Goal: Find contact information: Find contact information

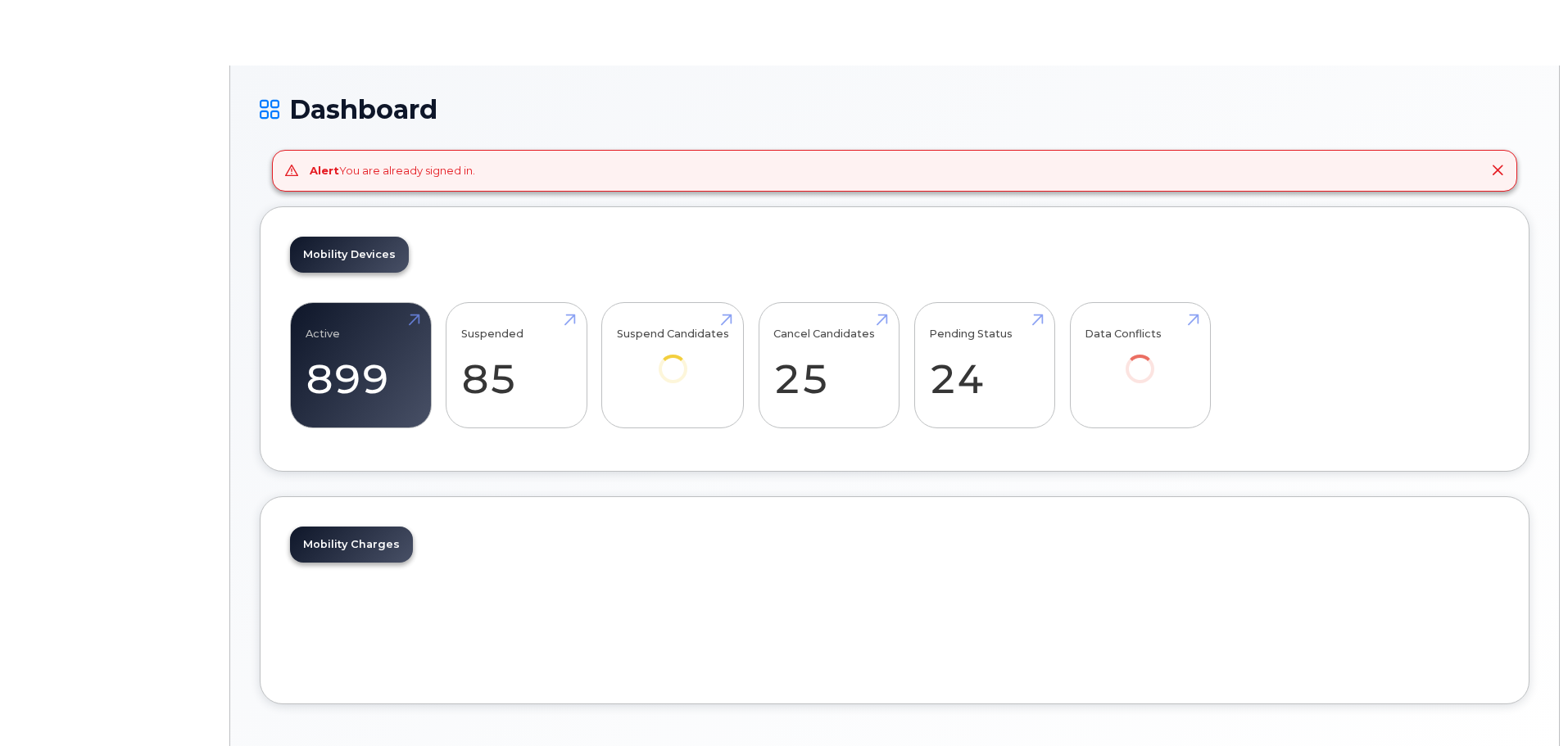
click at [430, 42] on body "Dashboard Alert You are already signed in. Mobility Devices Active 899 -23% Sus…" at bounding box center [784, 405] width 1568 height 811
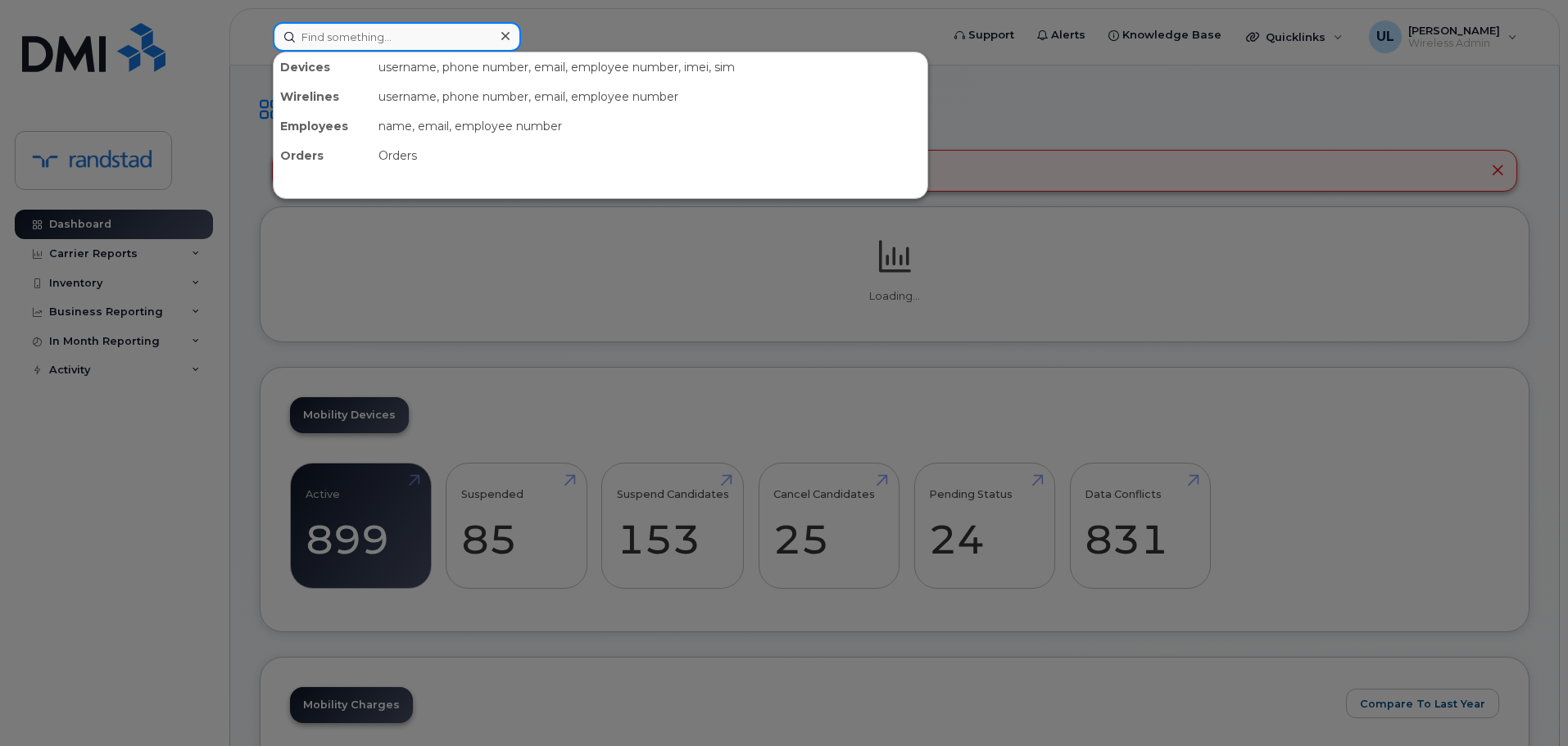
click at [419, 39] on input at bounding box center [397, 37] width 248 height 29
paste input "Williamson"
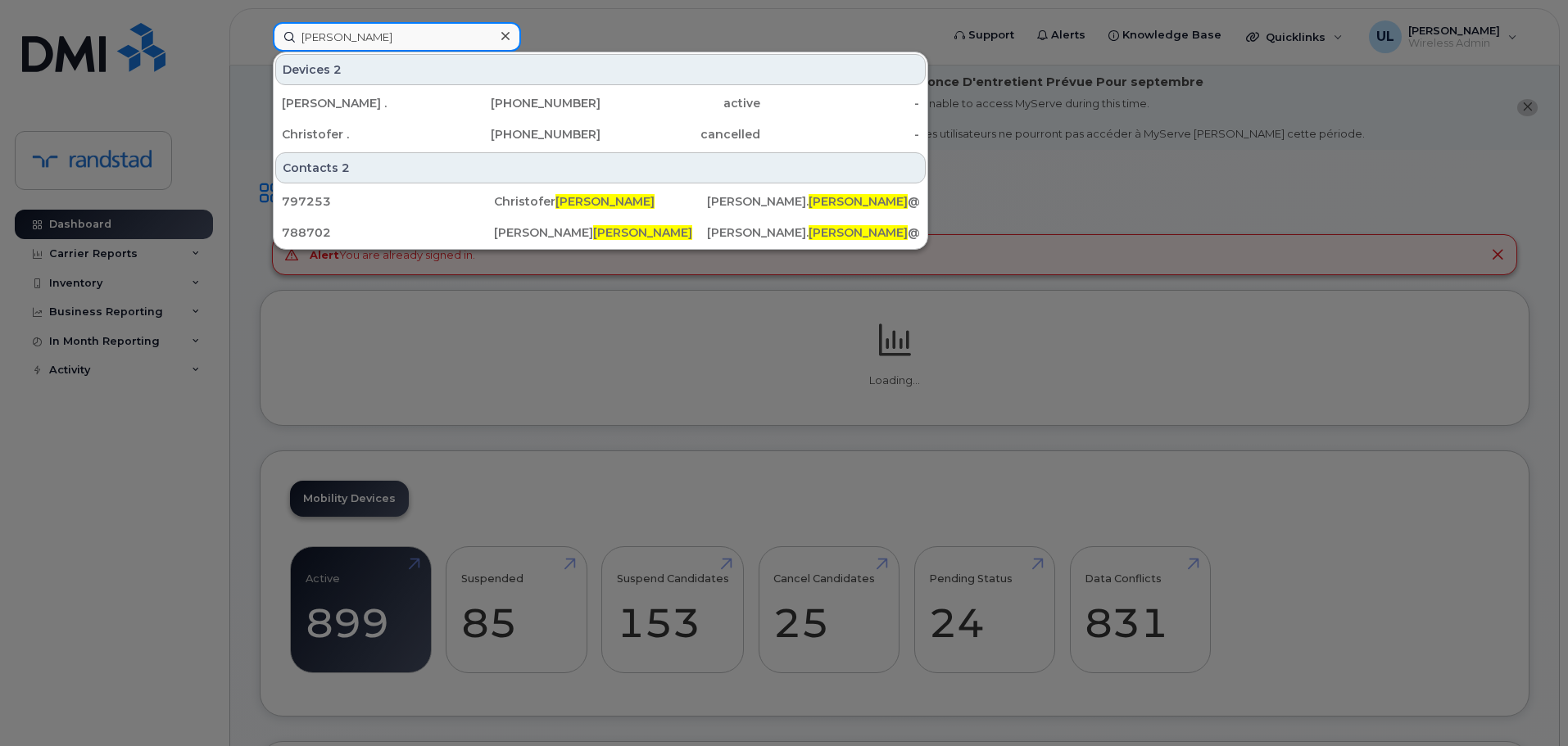
type input "Williamson"
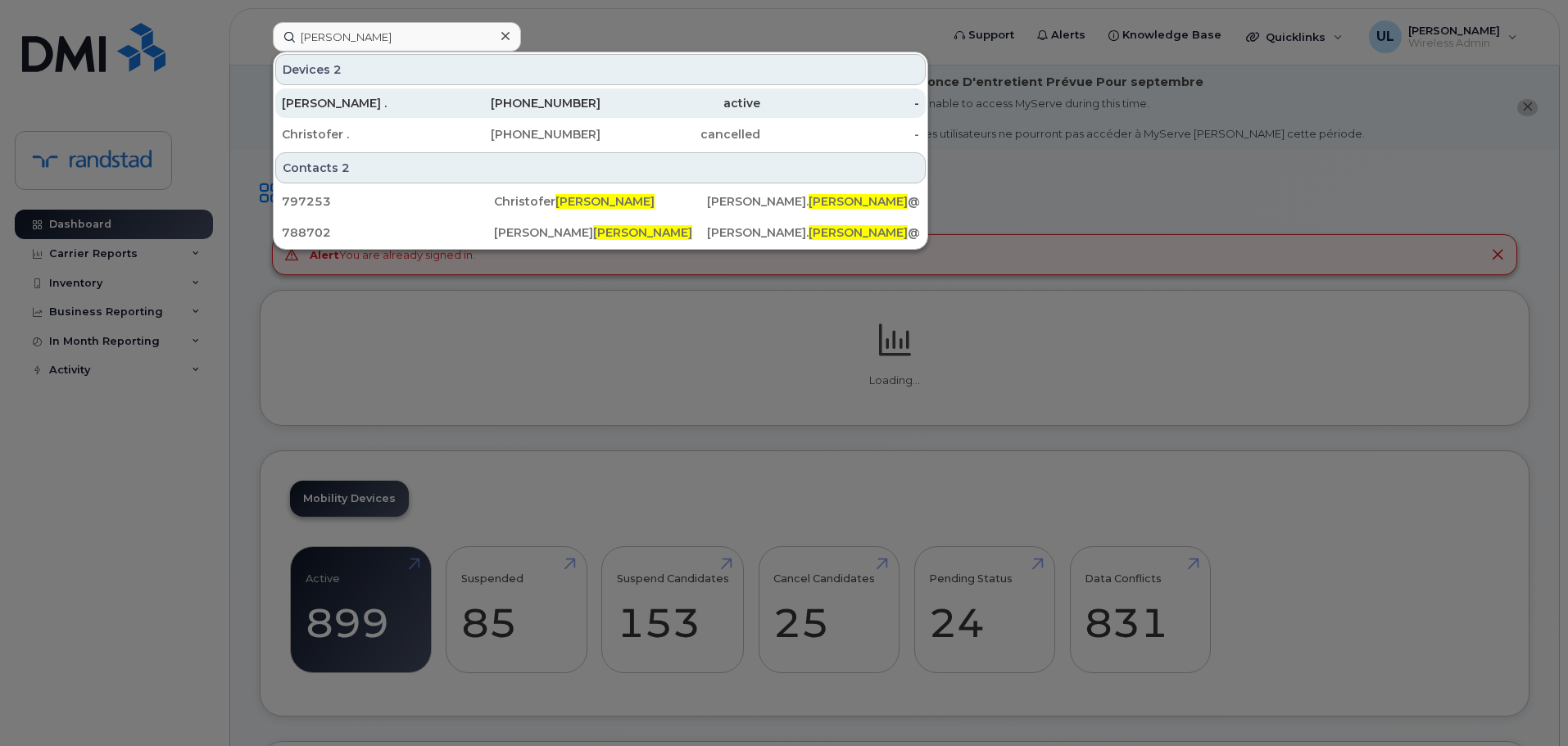
click at [434, 93] on div "[PERSON_NAME] ." at bounding box center [362, 103] width 160 height 29
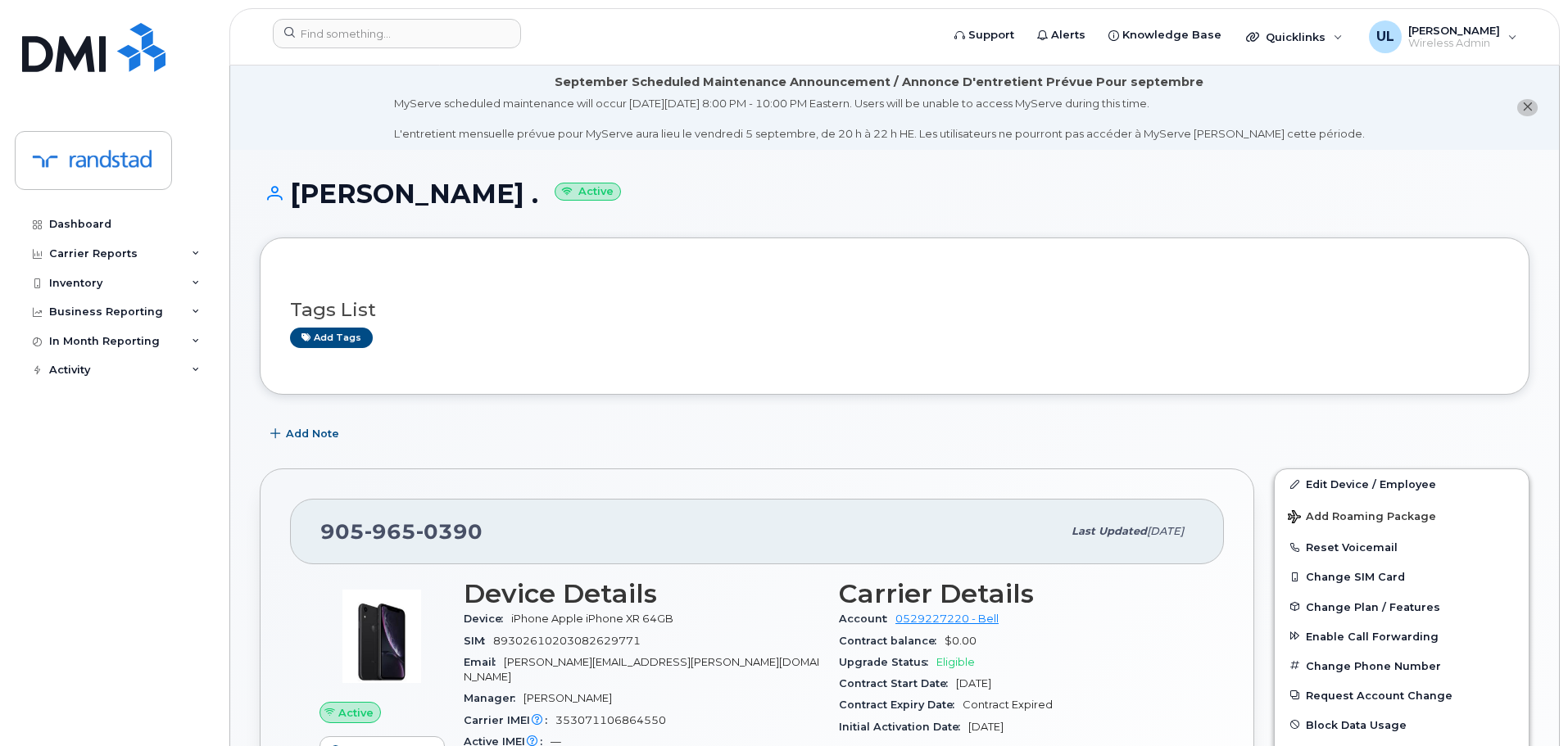
click at [396, 515] on div "[PHONE_NUMBER]" at bounding box center [691, 531] width 742 height 35
copy span "[PHONE_NUMBER]"
